Goal: Communication & Community: Ask a question

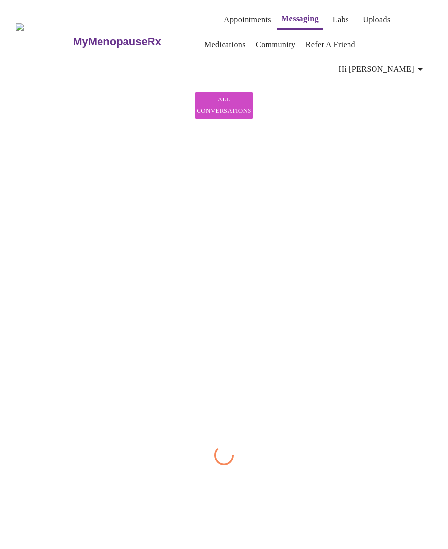
scroll to position [146, 0]
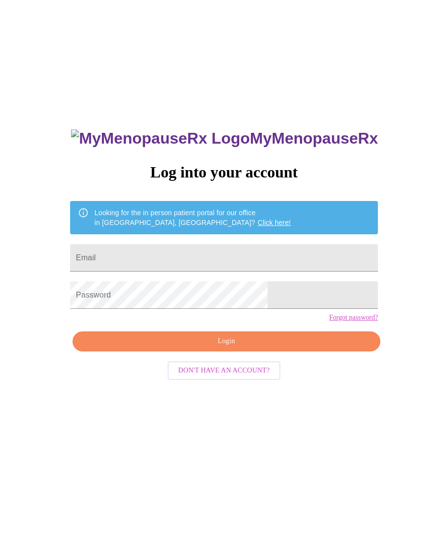
scroll to position [57, 0]
